Goal: Task Accomplishment & Management: Manage account settings

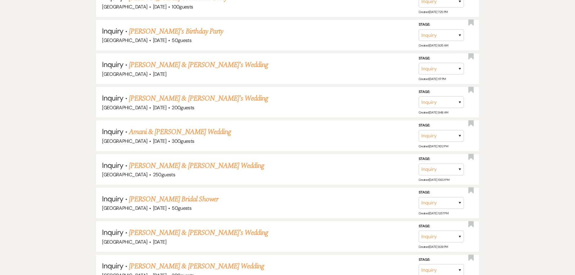
scroll to position [896, 0]
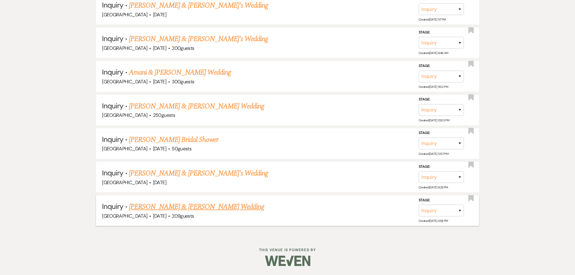
click at [173, 208] on link "[PERSON_NAME] & [PERSON_NAME] Wedding" at bounding box center [196, 206] width 135 height 11
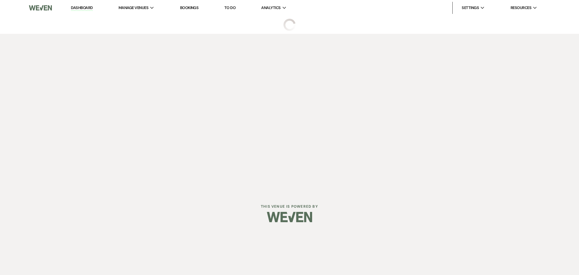
select select "5"
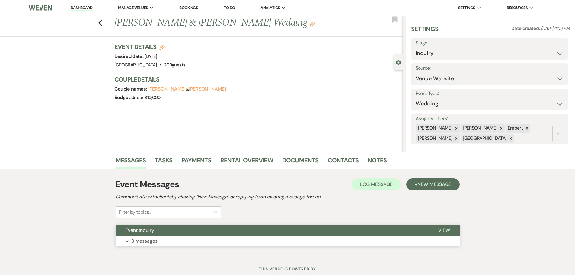
click at [183, 242] on button "Expand 3 messages" at bounding box center [288, 241] width 344 height 10
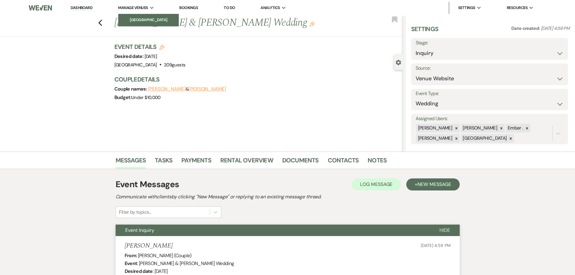
click at [132, 17] on li "[GEOGRAPHIC_DATA]" at bounding box center [148, 20] width 54 height 6
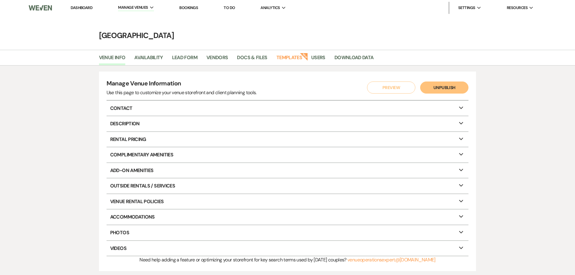
select select "5"
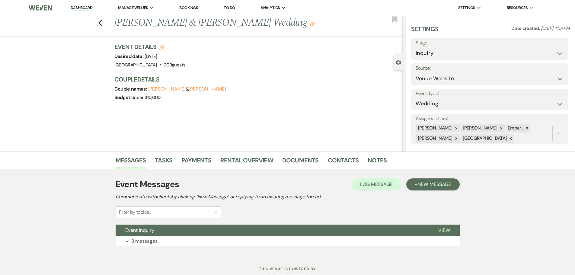
scroll to position [19, 0]
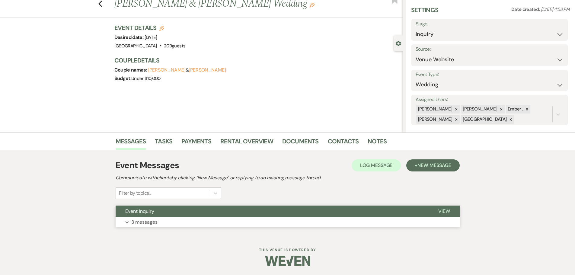
click at [150, 222] on p "3 messages" at bounding box center [144, 222] width 26 height 8
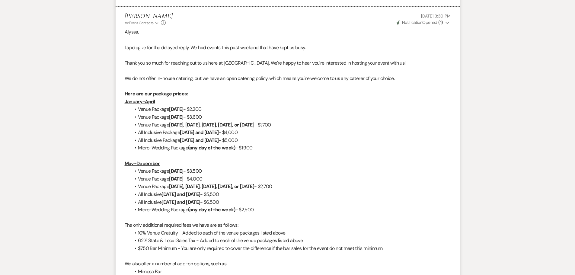
scroll to position [381, 0]
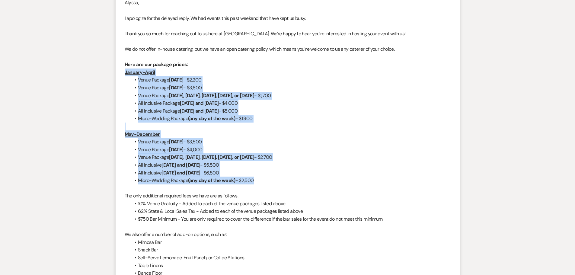
drag, startPoint x: 123, startPoint y: 72, endPoint x: 270, endPoint y: 181, distance: 182.4
click at [270, 181] on li "[PERSON_NAME] to: Event Contacts Expand Info [DATE] 3:30 PM Weven Check Notific…" at bounding box center [288, 168] width 344 height 383
copy div "January-April Venue Package [DATE] - $2,200 Venue Package [DATE] - $3,600 Venue…"
click at [297, 138] on li "Venue Package [DATE] - $3,500" at bounding box center [291, 142] width 320 height 8
